Goal: Go to known website: Go to known website

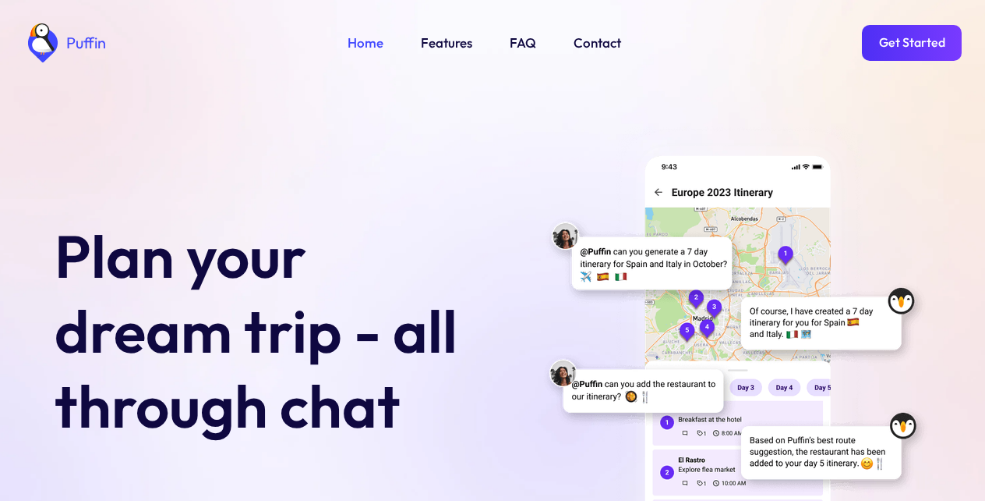
click at [363, 48] on link "Home" at bounding box center [366, 43] width 36 height 20
click at [903, 41] on link "Get Started" at bounding box center [912, 43] width 100 height 36
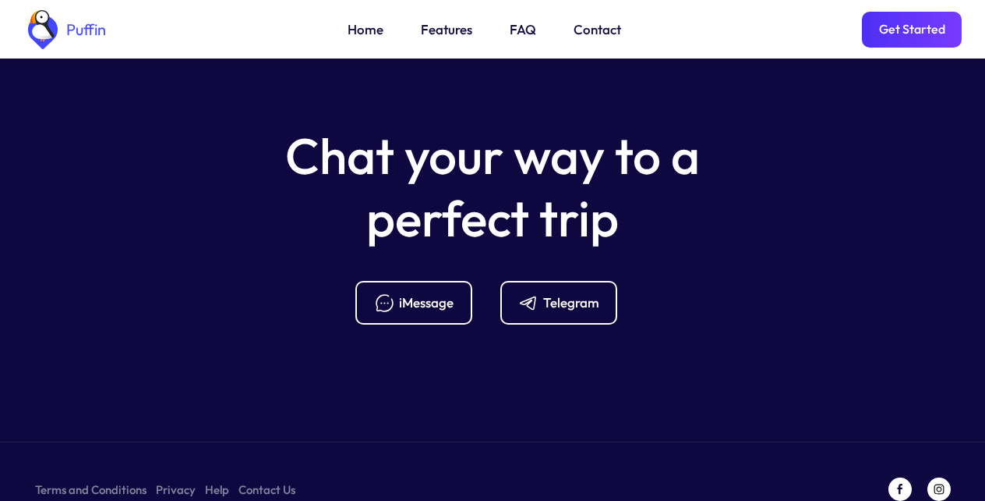
scroll to position [6179, 0]
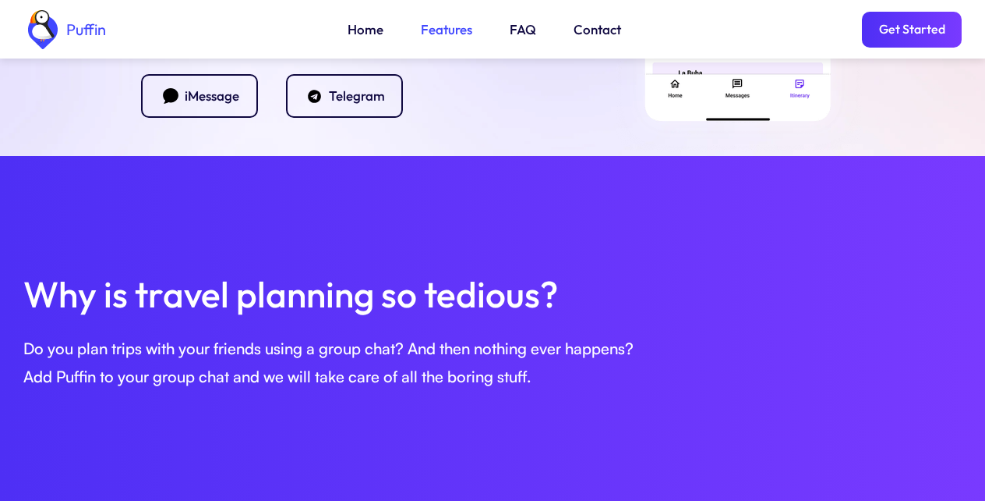
scroll to position [437, 0]
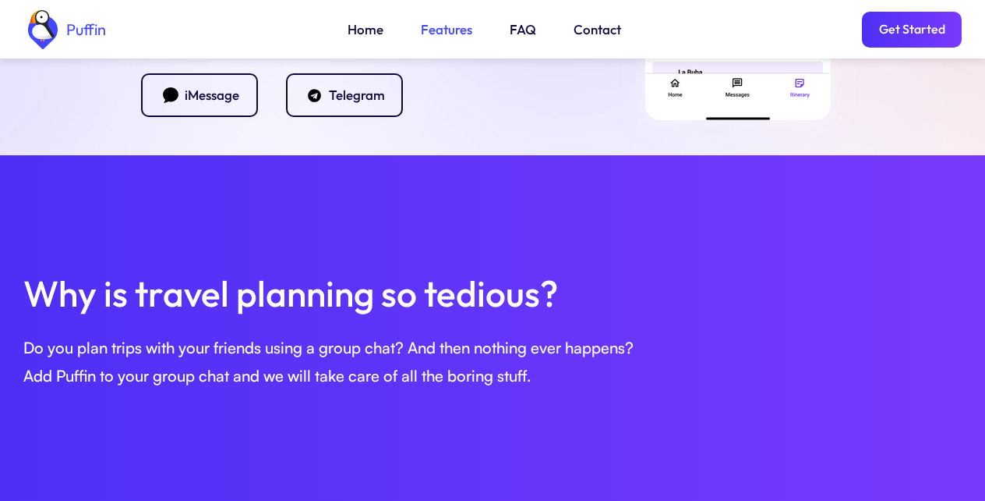
click at [344, 93] on div "Telegram" at bounding box center [357, 95] width 56 height 17
